Goal: Task Accomplishment & Management: Use online tool/utility

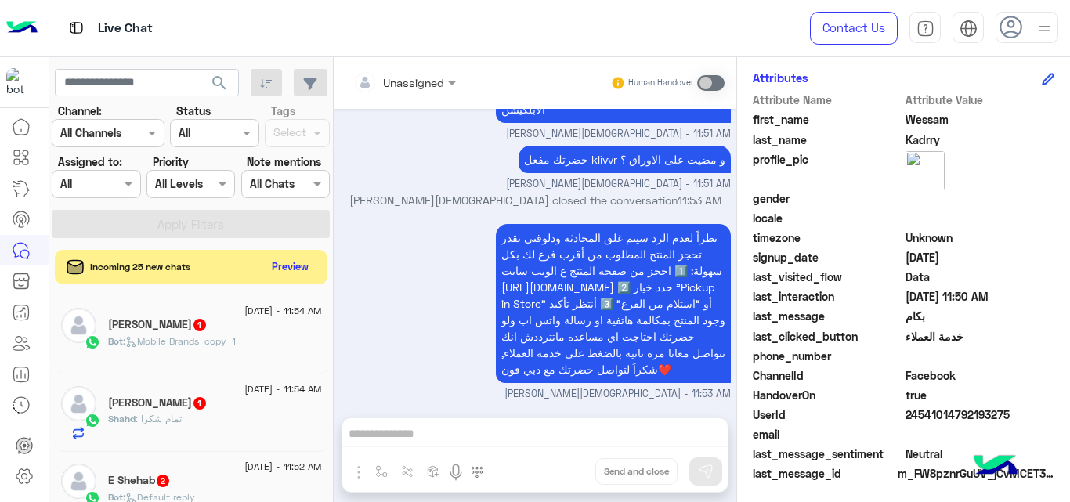
scroll to position [361, 0]
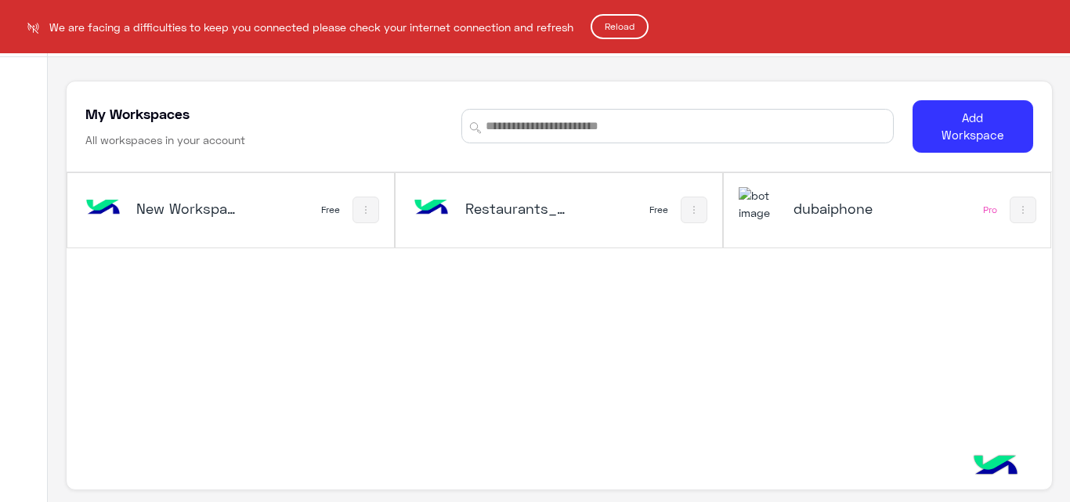
click at [624, 22] on button "Reload" at bounding box center [620, 26] width 58 height 25
